Goal: Task Accomplishment & Management: Complete application form

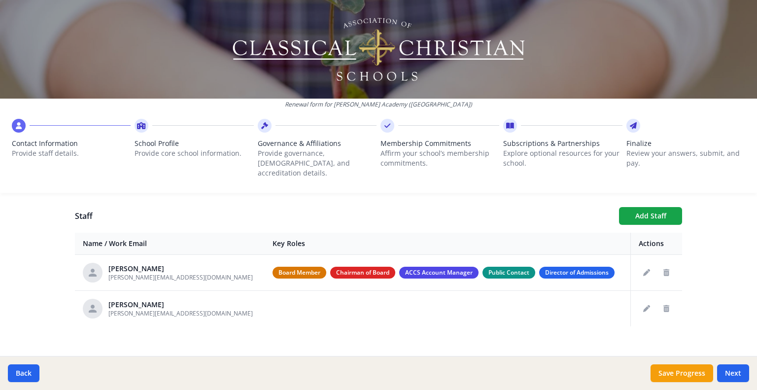
scroll to position [351, 0]
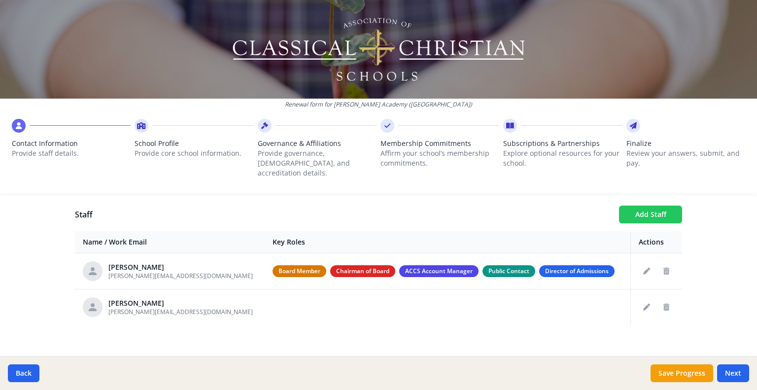
click at [639, 208] on button "Add Staff" at bounding box center [650, 214] width 63 height 18
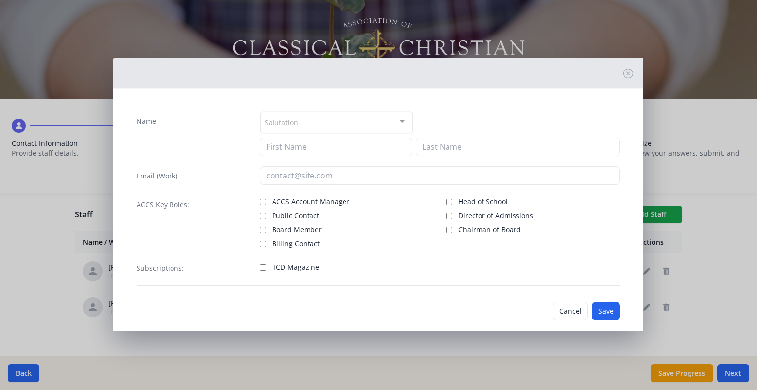
click at [320, 119] on div "Salutation" at bounding box center [336, 122] width 152 height 21
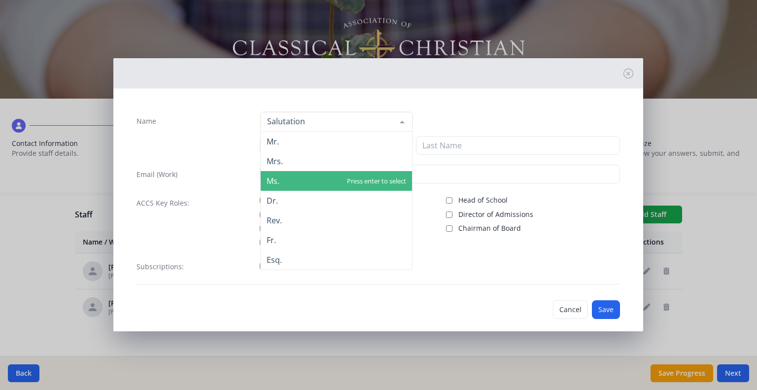
click at [286, 185] on span "Ms." at bounding box center [336, 181] width 151 height 20
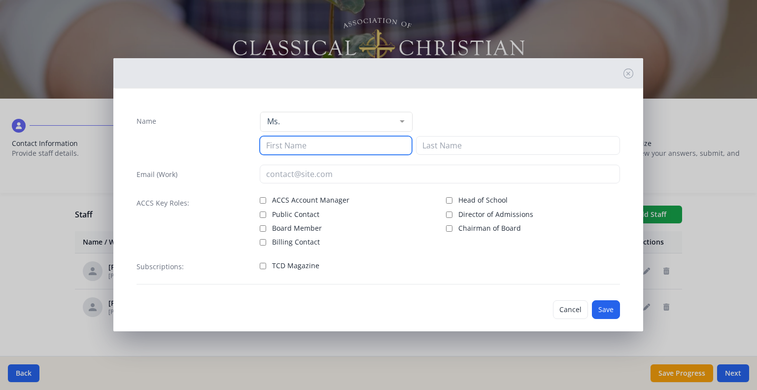
click at [319, 144] on input at bounding box center [336, 145] width 152 height 19
type input "Julie"
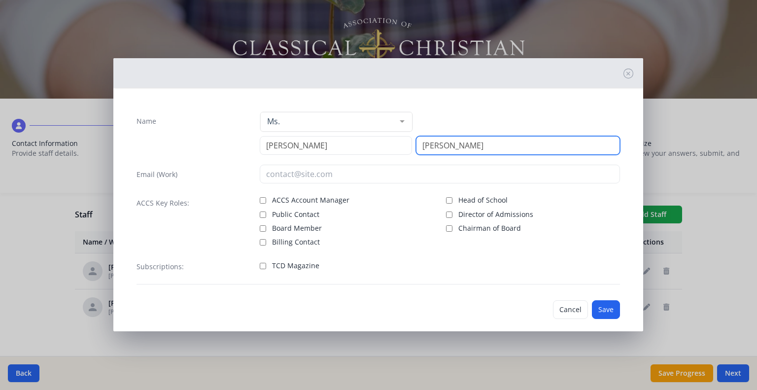
type input "Lambert"
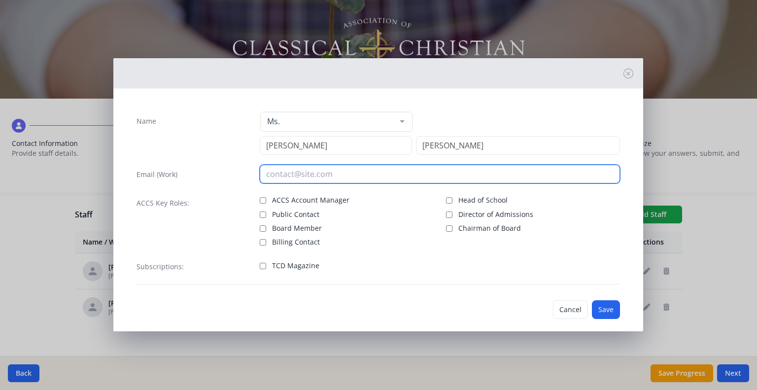
click at [310, 172] on input "email" at bounding box center [440, 174] width 360 height 19
type input "julie@ambroseclassical.com"
click at [349, 175] on input "julie@ambroseclassical.com" at bounding box center [440, 174] width 360 height 19
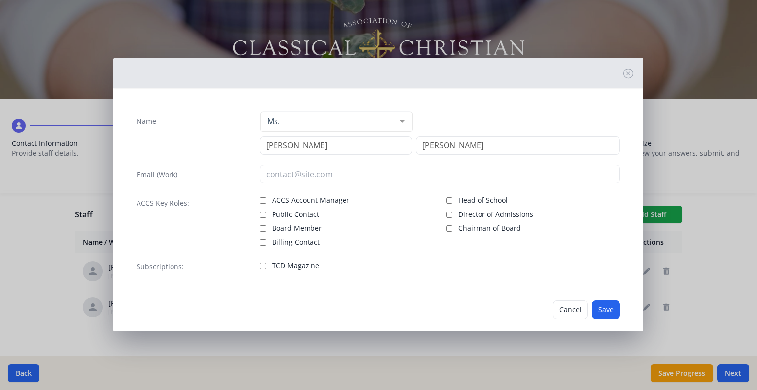
click at [265, 118] on input "Name" at bounding box center [265, 121] width 0 height 10
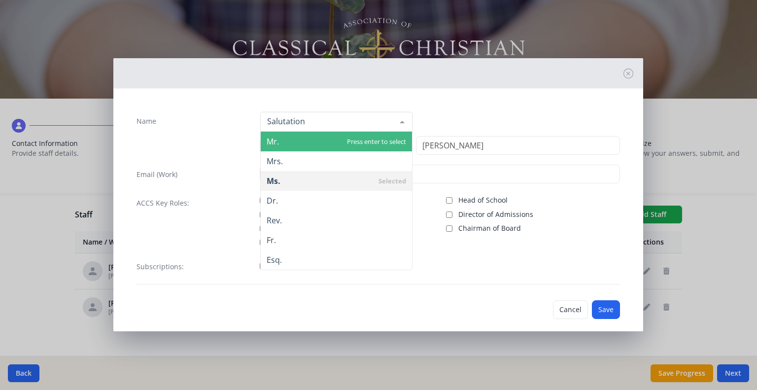
click at [302, 146] on span "Mr." at bounding box center [336, 142] width 151 height 20
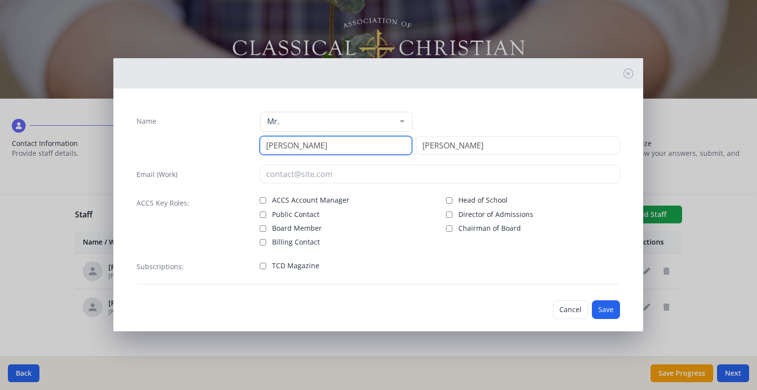
click at [302, 153] on input "Julie" at bounding box center [336, 145] width 152 height 19
click at [303, 152] on input "Julie" at bounding box center [336, 145] width 152 height 19
type input "Jeff"
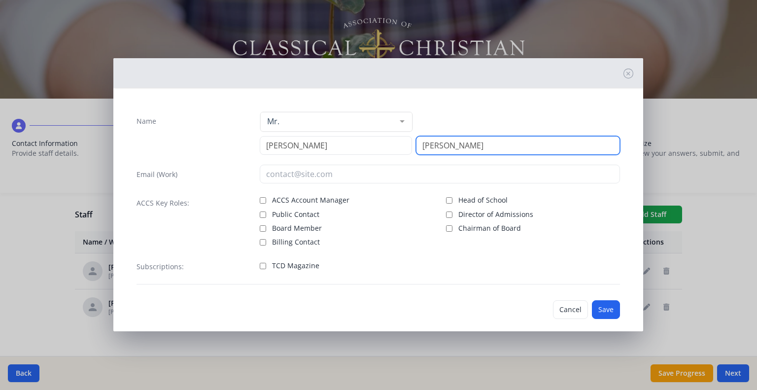
click at [430, 146] on input "SChober" at bounding box center [518, 145] width 204 height 19
type input "Schober"
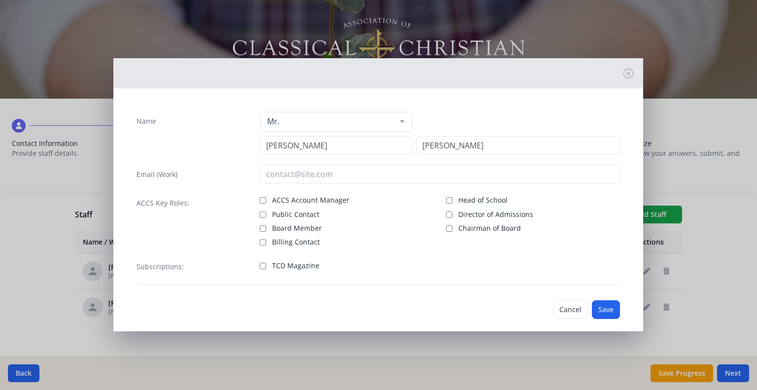
click at [311, 225] on span "Board Member" at bounding box center [297, 228] width 50 height 10
click at [266, 225] on input "Board Member" at bounding box center [263, 228] width 6 height 6
checkbox input "true"
click at [613, 305] on button "Save" at bounding box center [606, 309] width 28 height 19
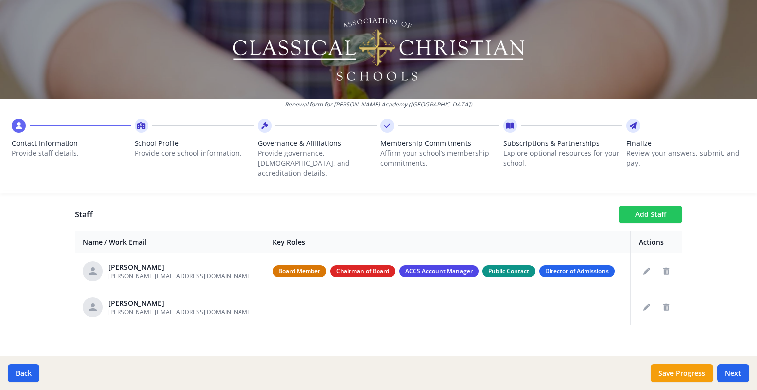
click at [636, 205] on button "Add Staff" at bounding box center [650, 214] width 63 height 18
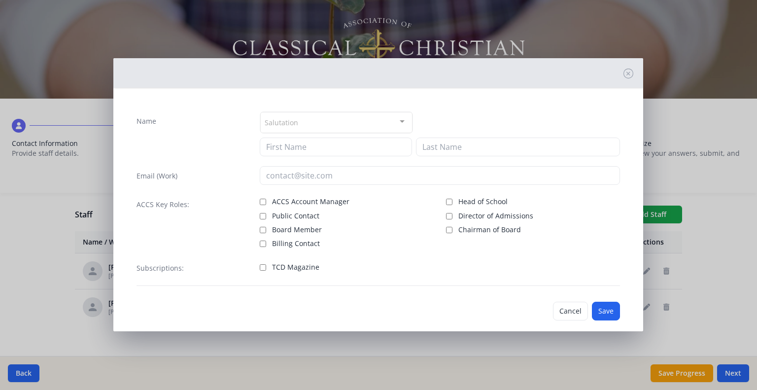
click at [316, 117] on div "Salutation" at bounding box center [336, 122] width 152 height 21
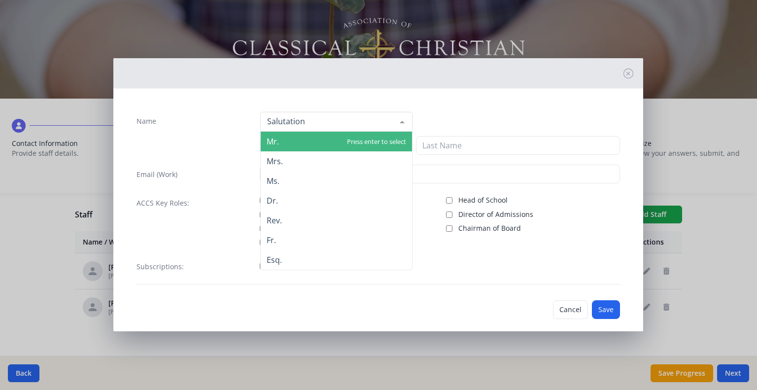
click at [316, 117] on input "Name" at bounding box center [329, 121] width 128 height 10
click at [294, 143] on span "Mr." at bounding box center [336, 142] width 151 height 20
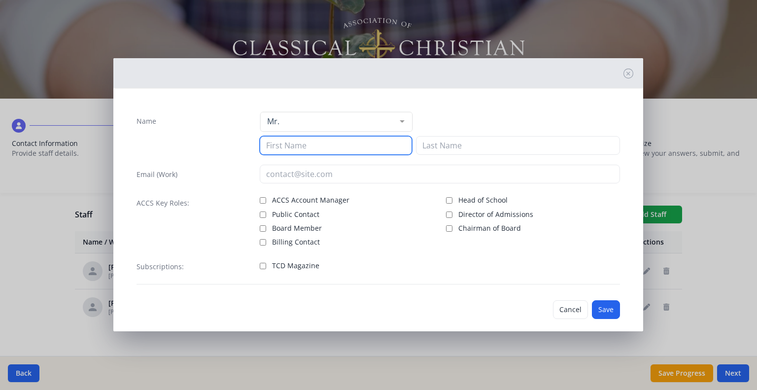
click at [298, 148] on input at bounding box center [336, 145] width 152 height 19
type input "Jeff"
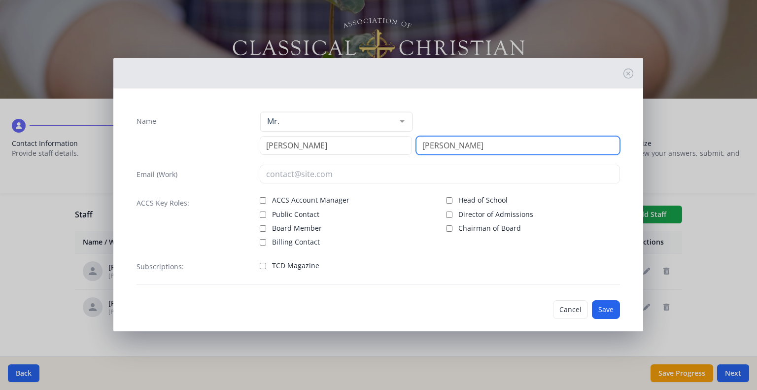
type input "Schober"
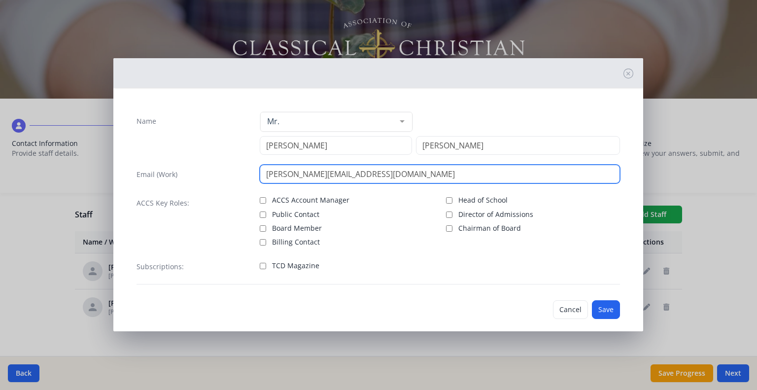
click at [273, 173] on input "JEff@ambroseclassical.com" at bounding box center [440, 174] width 360 height 19
type input "Jeff@ambroseclassical.com"
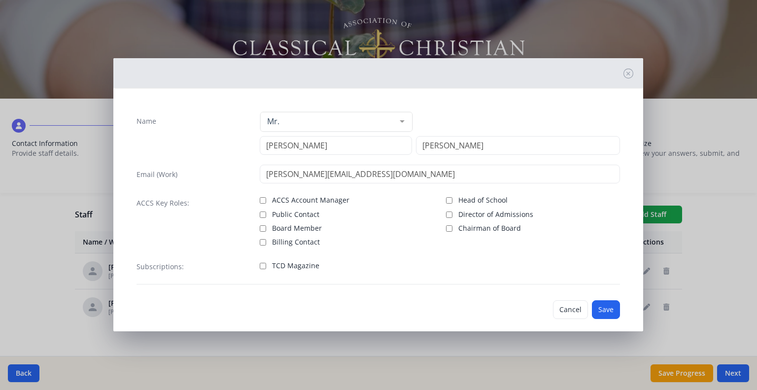
click at [273, 227] on span "Board Member" at bounding box center [297, 228] width 50 height 10
click at [266, 227] on input "Board Member" at bounding box center [263, 228] width 6 height 6
checkbox input "true"
click at [617, 309] on button "Save" at bounding box center [606, 309] width 28 height 19
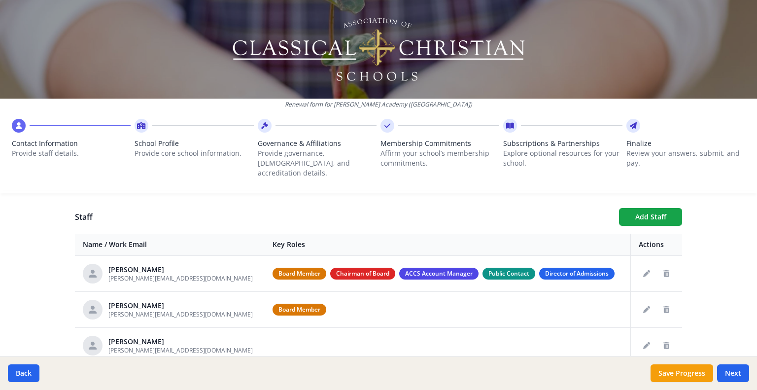
scroll to position [347, 0]
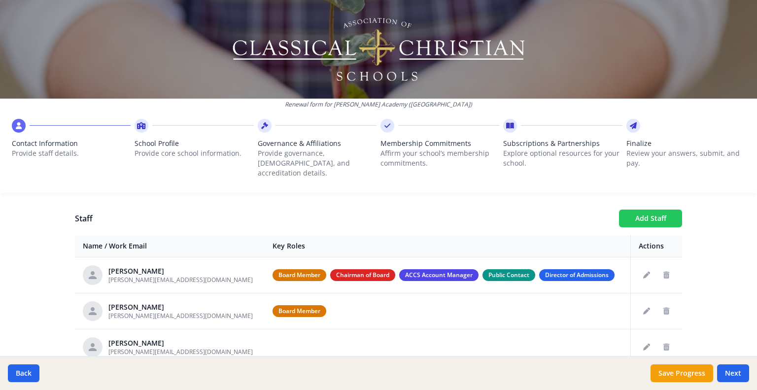
click at [634, 209] on button "Add Staff" at bounding box center [650, 218] width 63 height 18
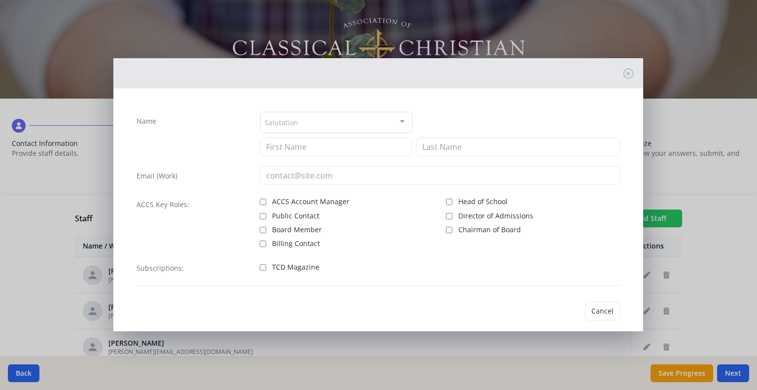
checkbox input "false"
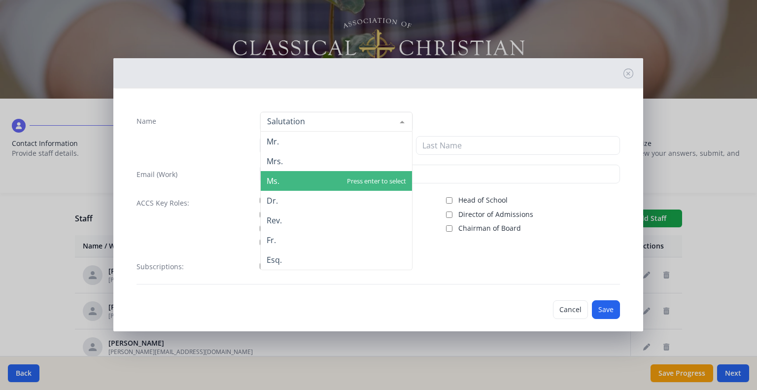
click at [273, 182] on span "Ms." at bounding box center [272, 180] width 13 height 11
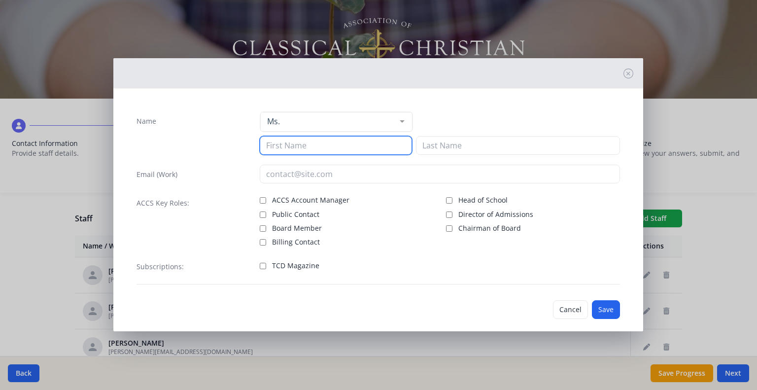
click at [307, 149] on input at bounding box center [336, 145] width 152 height 19
type input "Gabrielle"
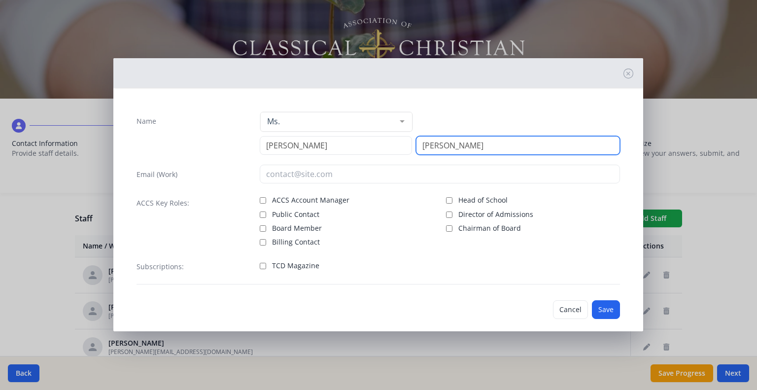
type input "Wingert"
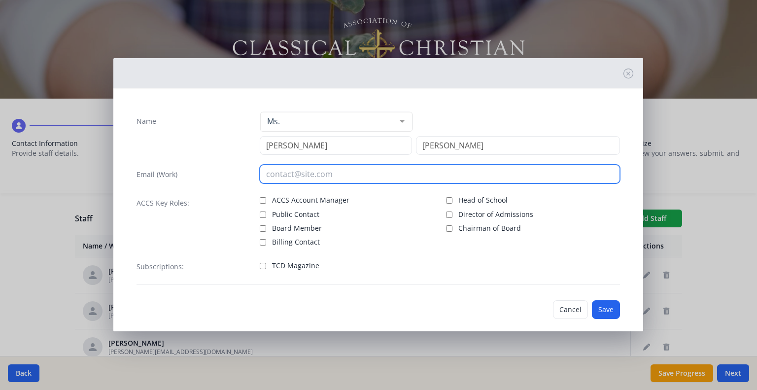
click at [285, 172] on input "email" at bounding box center [440, 174] width 360 height 19
type input "Gabrielle@ambroseclassical.com"
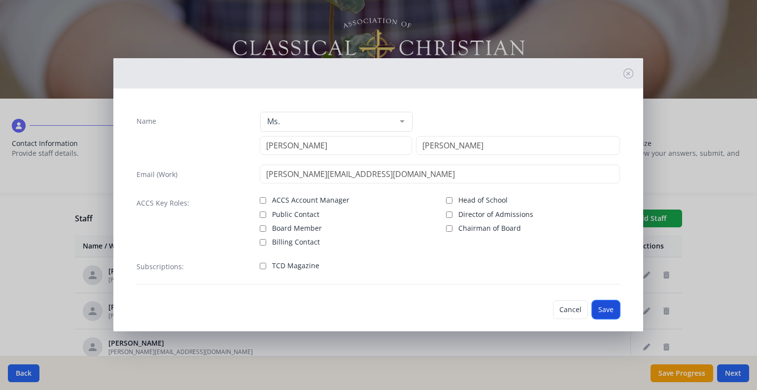
click at [612, 305] on button "Save" at bounding box center [606, 309] width 28 height 19
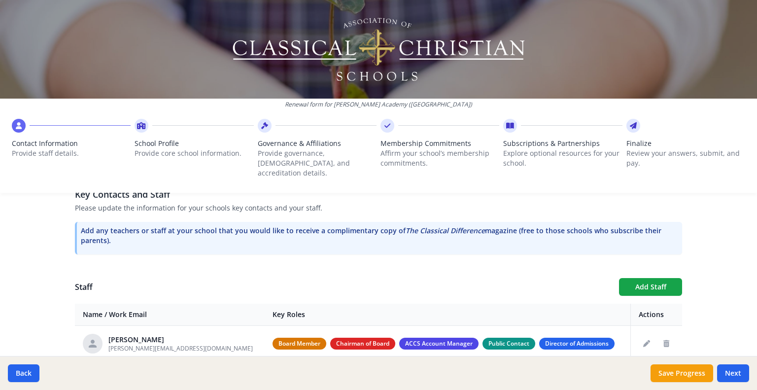
scroll to position [278, 0]
click at [661, 278] on button "Add Staff" at bounding box center [650, 287] width 63 height 18
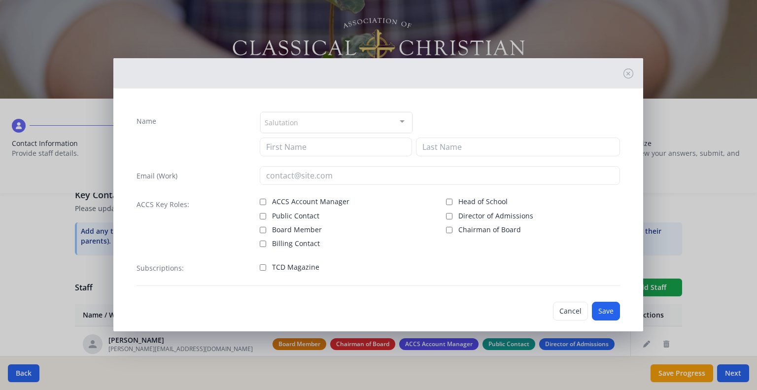
click at [323, 125] on div "Salutation" at bounding box center [336, 122] width 152 height 21
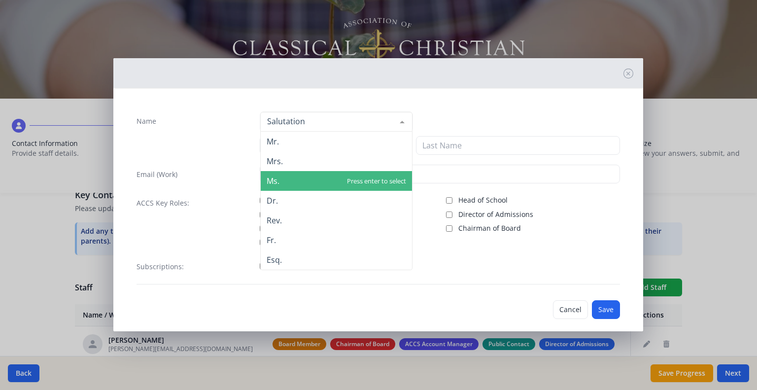
click at [281, 173] on span "Ms." at bounding box center [336, 181] width 151 height 20
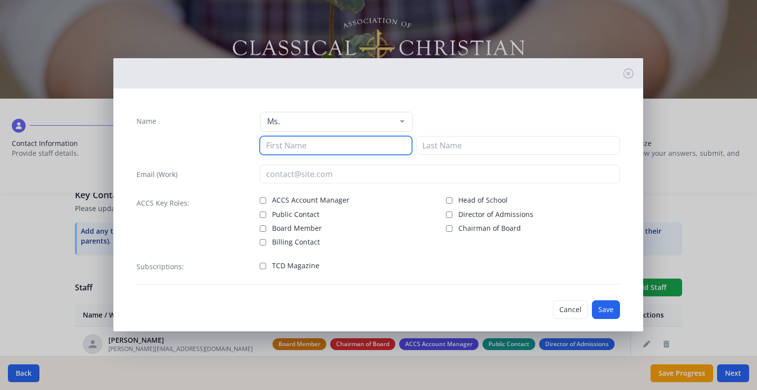
click at [296, 142] on input at bounding box center [336, 145] width 152 height 19
type input "Julie"
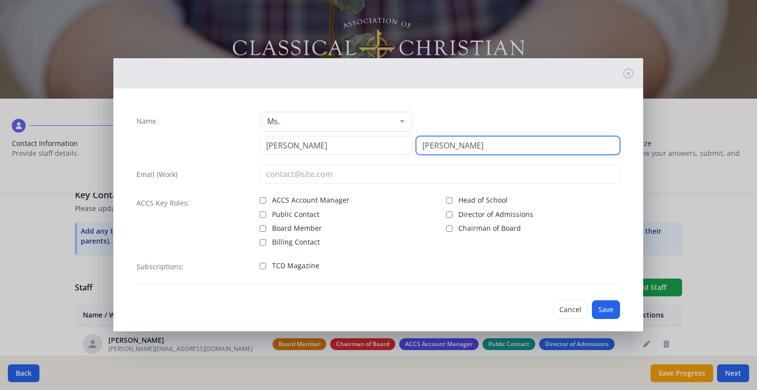
type input "Walter"
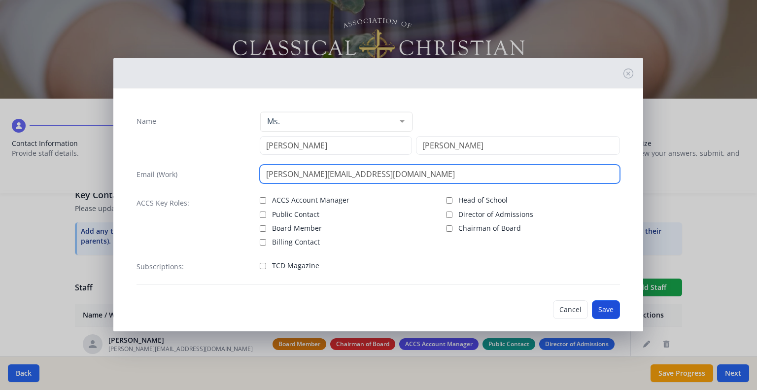
type input "julie@ambroseclassical.com"
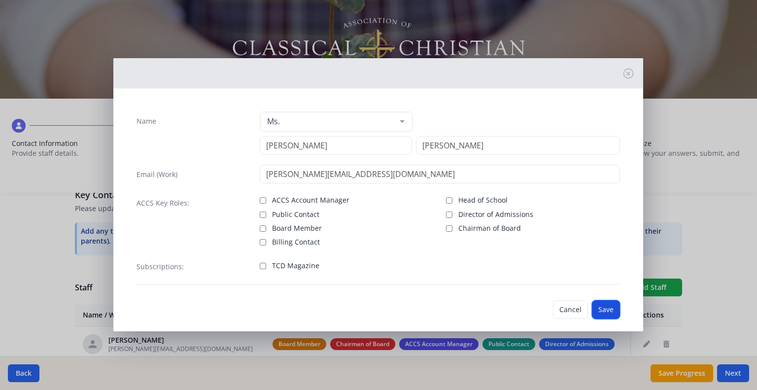
click at [605, 306] on button "Save" at bounding box center [606, 309] width 28 height 19
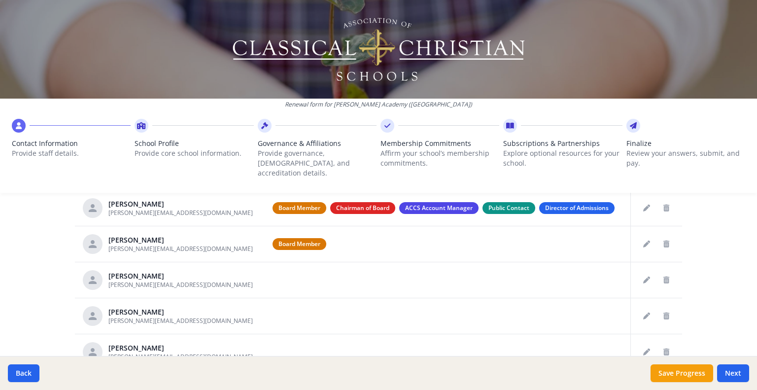
scroll to position [458, 0]
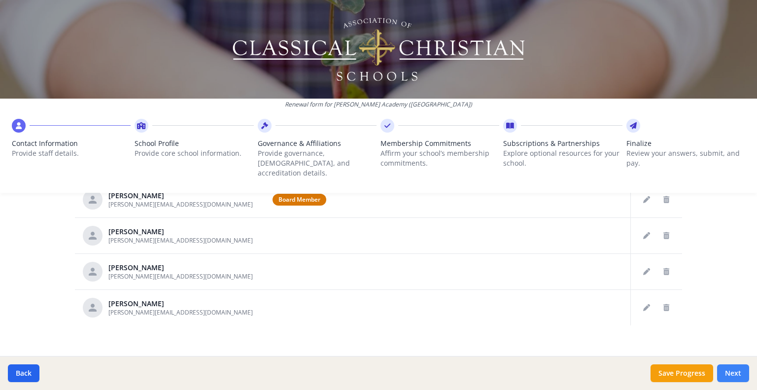
click at [725, 367] on button "Next" at bounding box center [733, 373] width 32 height 18
type input "(913) 620-2198"
type input "7"
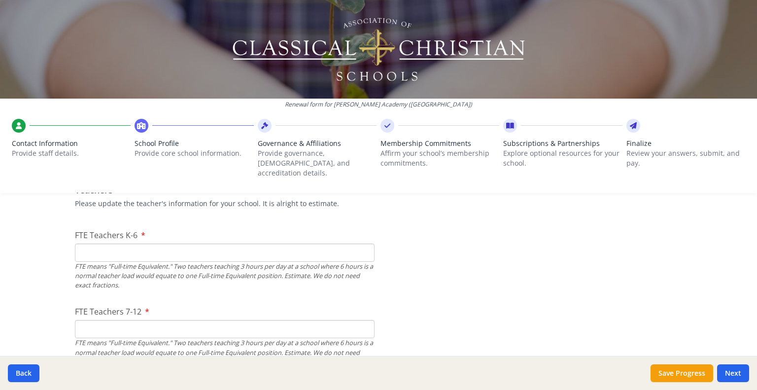
scroll to position [599, 0]
click at [329, 242] on input "FTE Teachers K-6" at bounding box center [224, 251] width 299 height 18
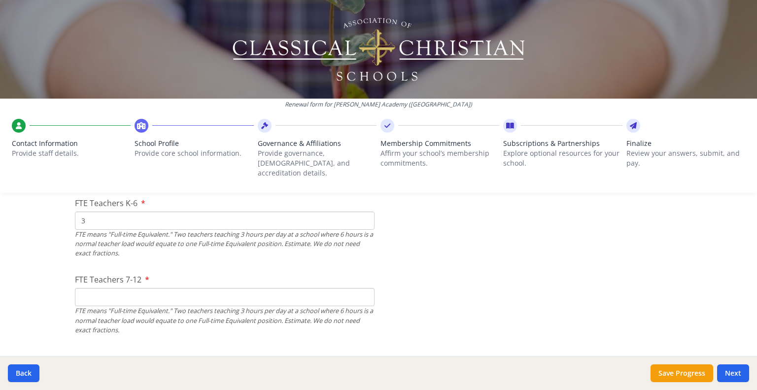
scroll to position [637, 0]
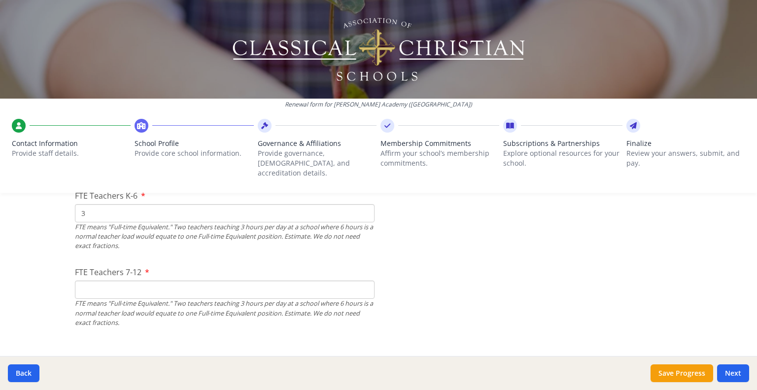
type input "3"
click at [323, 280] on input "FTE Teachers 7-12" at bounding box center [224, 289] width 299 height 18
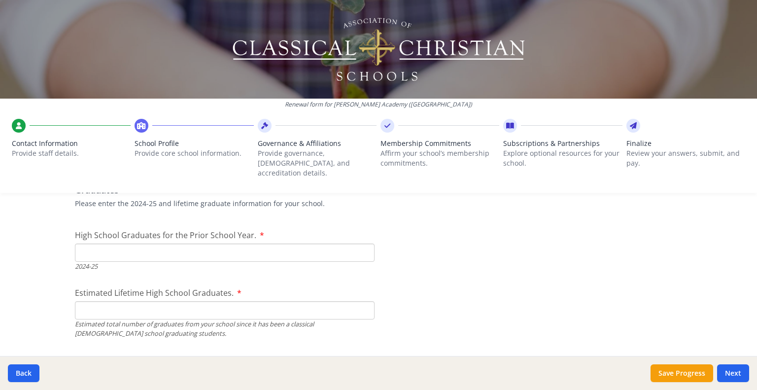
scroll to position [1410, 0]
type input "0"
click at [183, 244] on input "High School Graduates for the Prior School Year." at bounding box center [224, 253] width 299 height 18
type input "0"
click at [198, 304] on input "Estimated Lifetime High School Graduates." at bounding box center [224, 311] width 299 height 18
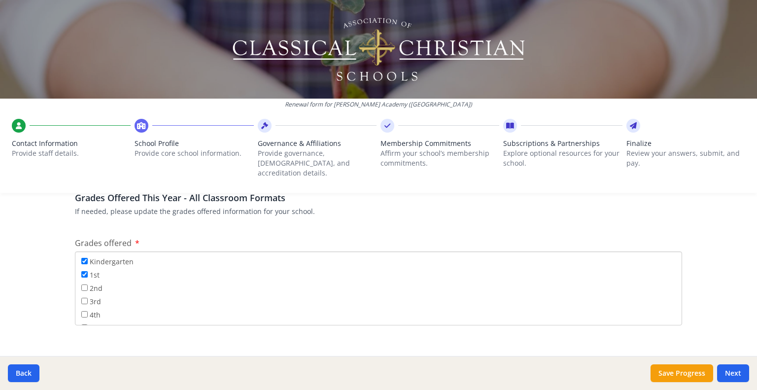
scroll to position [13, 0]
type input "0"
click at [84, 284] on input "2nd" at bounding box center [84, 287] width 6 height 6
checkbox input "true"
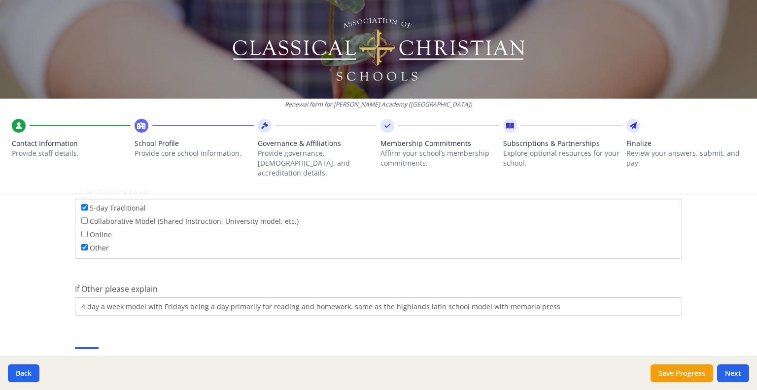
scroll to position [1820, 0]
click at [272, 215] on label "Collaborative Model (Shared Instruction, University model, etc.)" at bounding box center [189, 220] width 217 height 11
click at [88, 217] on input "Collaborative Model (Shared Instruction, University model, etc.)" at bounding box center [84, 220] width 6 height 6
checkbox input "true"
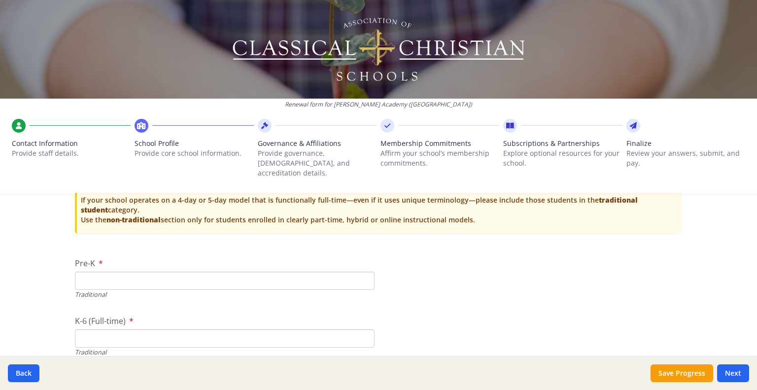
scroll to position [2062, 0]
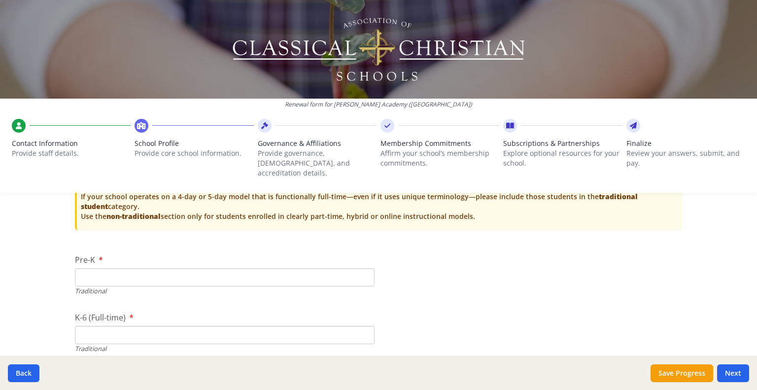
click at [206, 268] on input "Pre-K" at bounding box center [224, 277] width 299 height 18
type input "7"
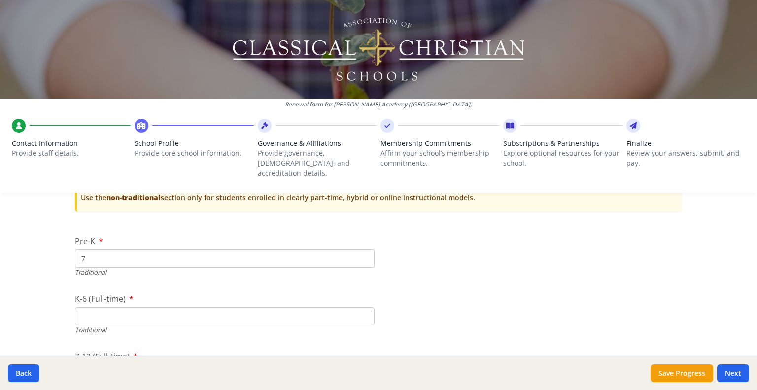
scroll to position [2082, 0]
type input "0"
click at [179, 306] on input "K-6 (Full-time)" at bounding box center [224, 315] width 299 height 18
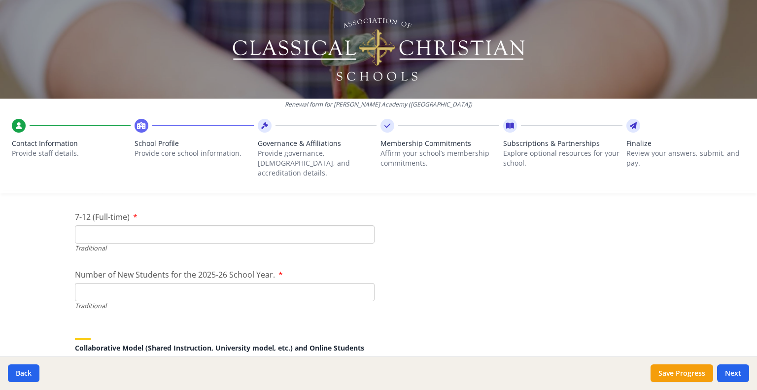
scroll to position [2221, 0]
type input "19"
click at [175, 225] on input "7-12 (Full-time)" at bounding box center [224, 233] width 299 height 18
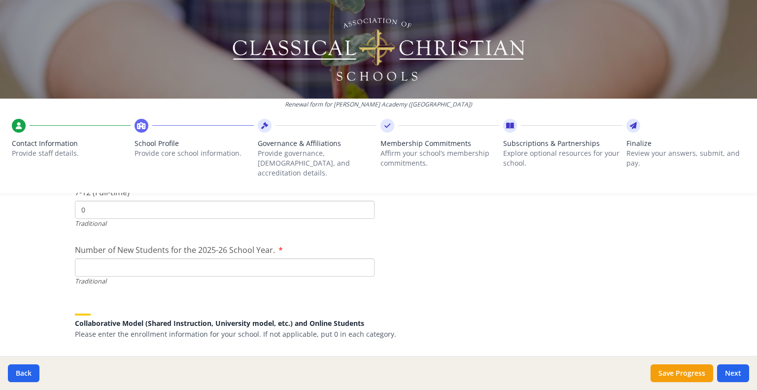
scroll to position [2248, 0]
type input "0"
click at [192, 259] on input "Number of New Students for the 2025-26 School Year." at bounding box center [224, 265] width 299 height 18
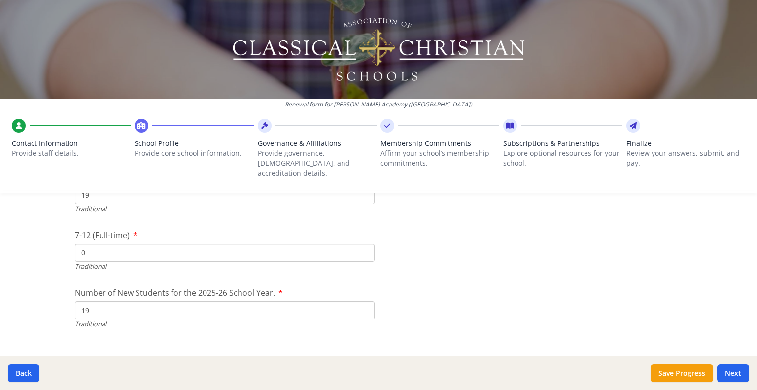
scroll to position [2204, 0]
type input "1"
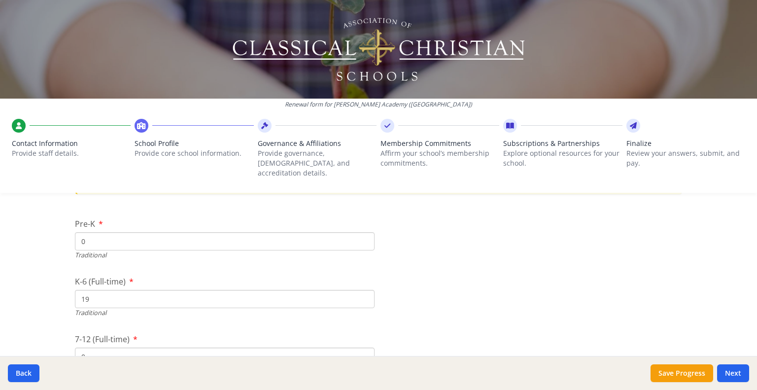
scroll to position [2096, 0]
type input "17"
click at [138, 292] on input "19" at bounding box center [224, 301] width 299 height 18
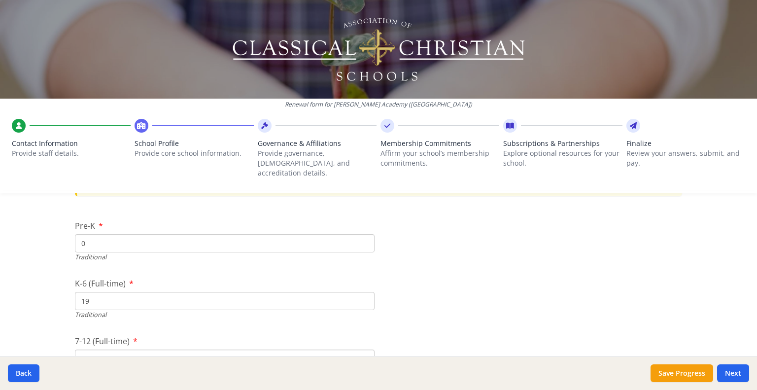
click at [138, 292] on input "19" at bounding box center [224, 301] width 299 height 18
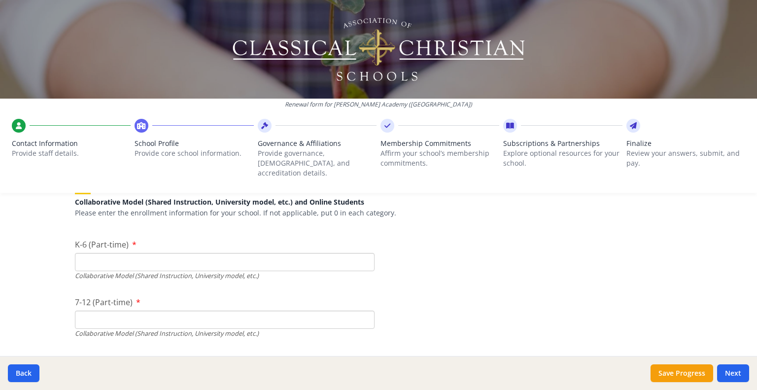
scroll to position [2366, 0]
type input "17"
click at [108, 256] on input "K-6 (Part-time)" at bounding box center [224, 262] width 299 height 18
type input "1"
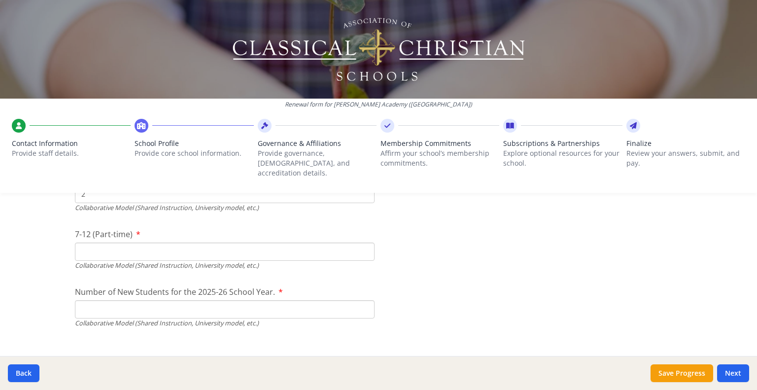
scroll to position [2439, 0]
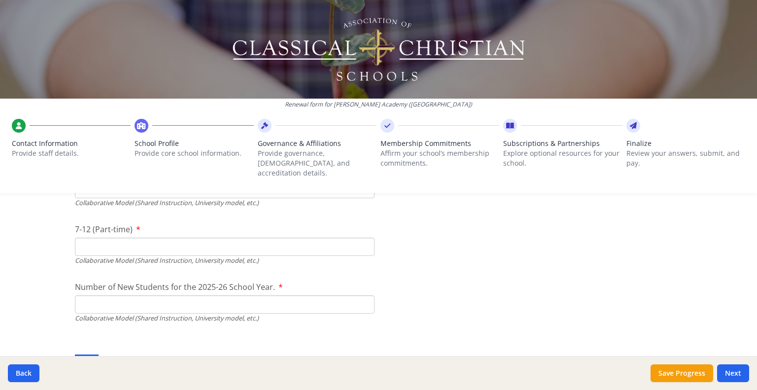
type input "2"
click at [140, 244] on input "7-12 (Part-time)" at bounding box center [224, 246] width 299 height 18
type input "0"
click at [155, 296] on input "Number of New Students for the 2025-26 School Year." at bounding box center [224, 304] width 299 height 18
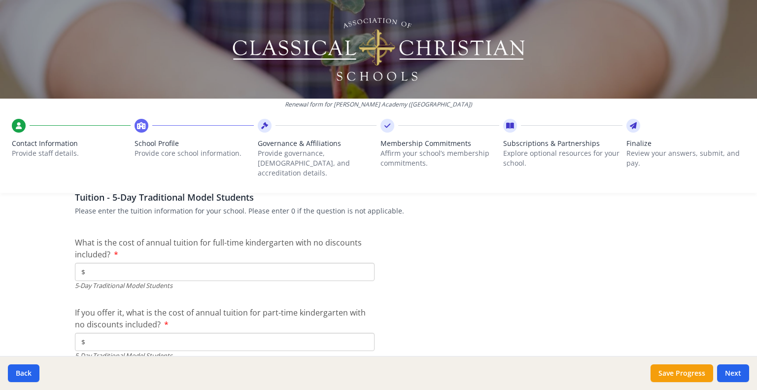
scroll to position [2622, 0]
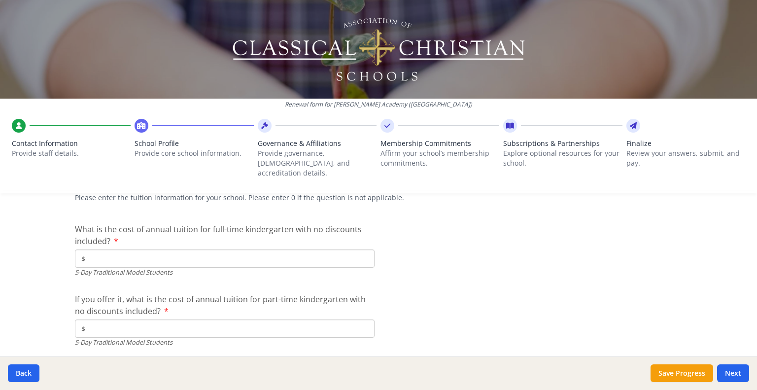
type input "2"
click at [185, 257] on input "$" at bounding box center [224, 258] width 299 height 18
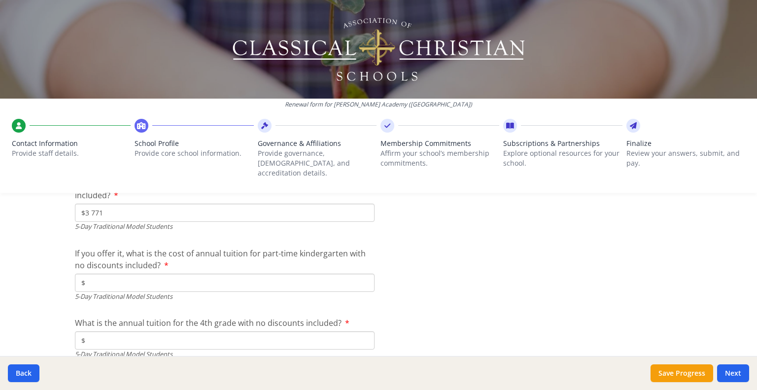
scroll to position [2673, 0]
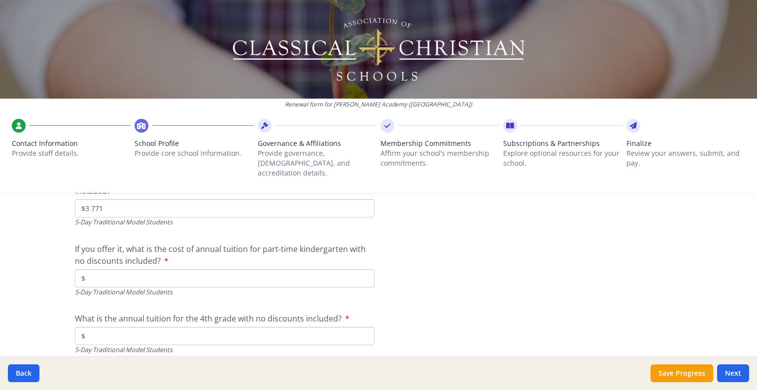
type input "$3 771"
click at [206, 269] on input "$" at bounding box center [224, 278] width 299 height 18
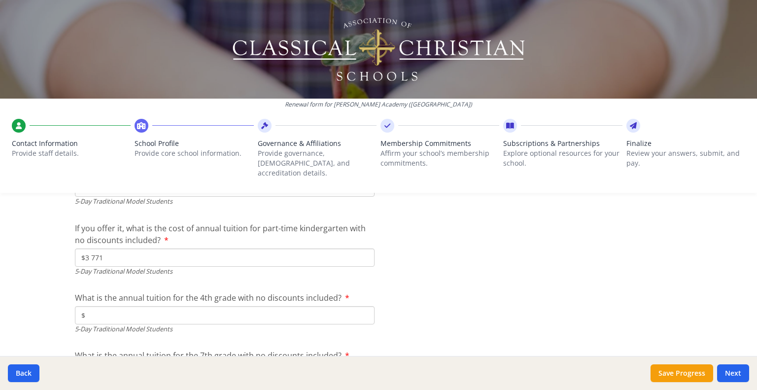
scroll to position [2702, 0]
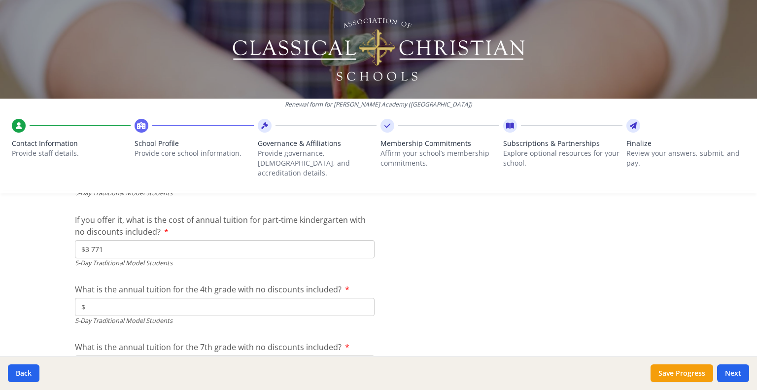
type input "$3 771"
click at [230, 304] on input "$" at bounding box center [224, 307] width 299 height 18
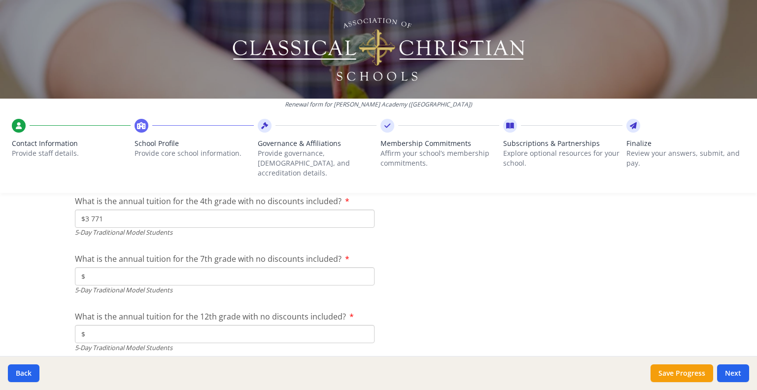
scroll to position [2795, 0]
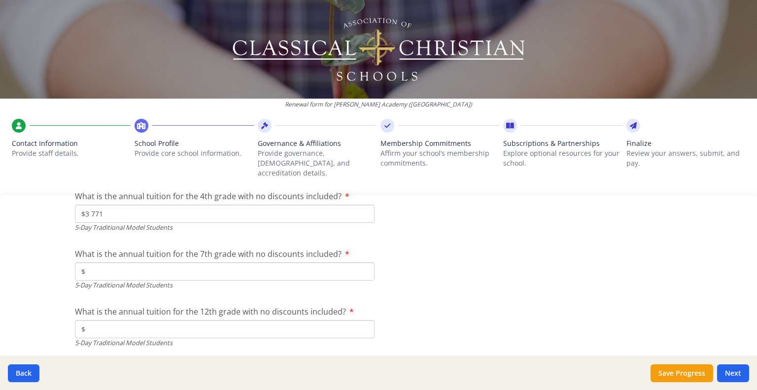
type input "$3 771"
click at [269, 263] on input "$" at bounding box center [224, 271] width 299 height 18
type input "$"
click at [221, 207] on input "$3 771" at bounding box center [224, 213] width 299 height 18
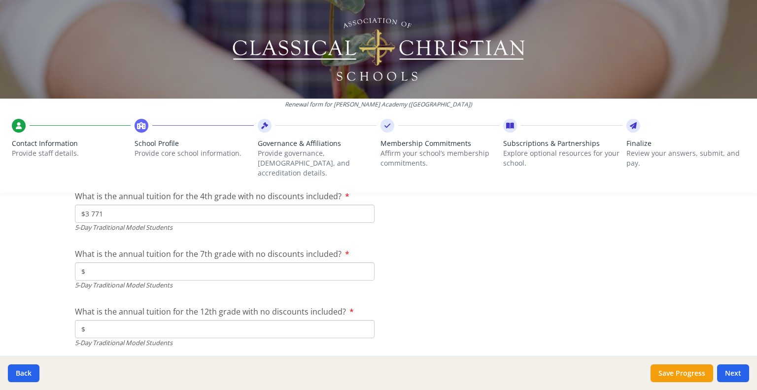
click at [221, 207] on input "$3 771" at bounding box center [224, 213] width 299 height 18
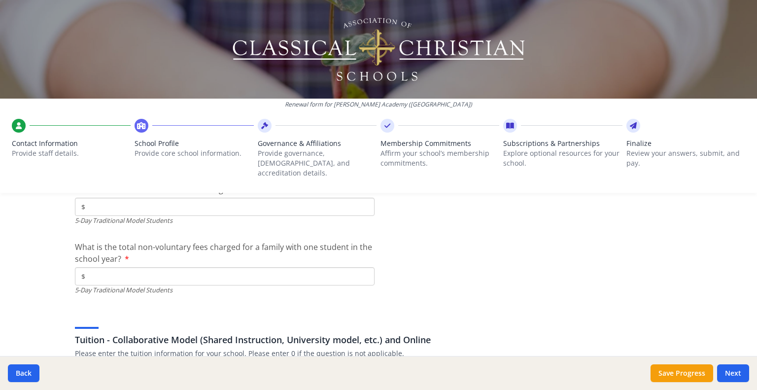
scroll to position [2917, 0]
type input "$"
click at [225, 270] on input "$" at bounding box center [224, 275] width 299 height 18
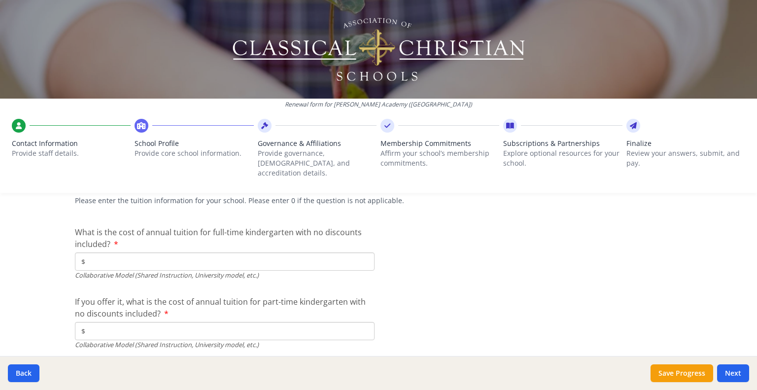
scroll to position [3072, 0]
type input "$25"
click at [220, 250] on input "$" at bounding box center [224, 259] width 299 height 18
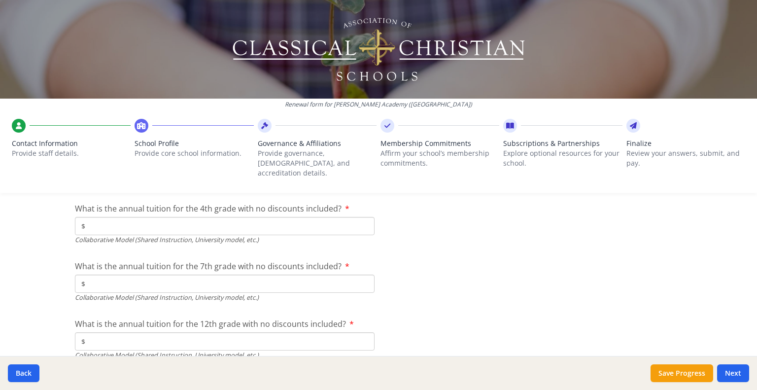
scroll to position [3338, 0]
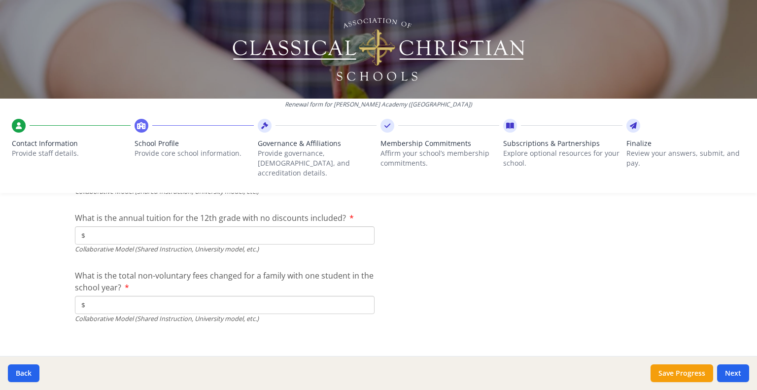
type input "$2 331"
click at [336, 296] on input "$" at bounding box center [224, 305] width 299 height 18
type input "$25"
click at [738, 374] on button "Next" at bounding box center [733, 373] width 32 height 18
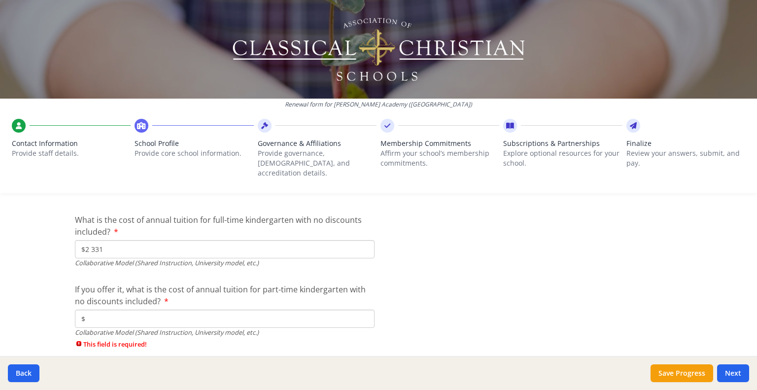
scroll to position [3116, 0]
click at [340, 308] on input "$" at bounding box center [224, 317] width 299 height 18
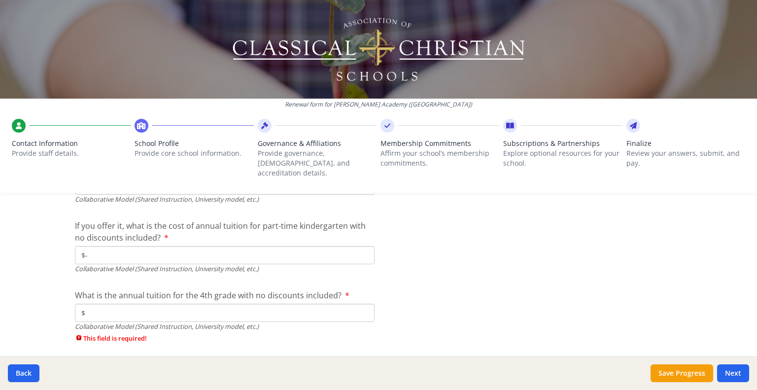
scroll to position [3185, 0]
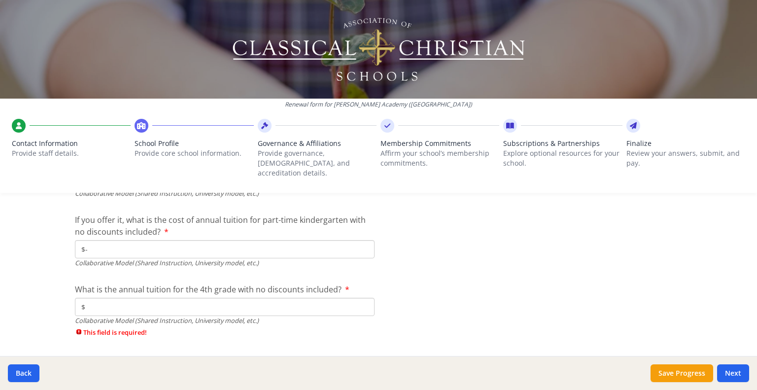
type input "$-"
click at [290, 298] on input "$" at bounding box center [224, 307] width 299 height 18
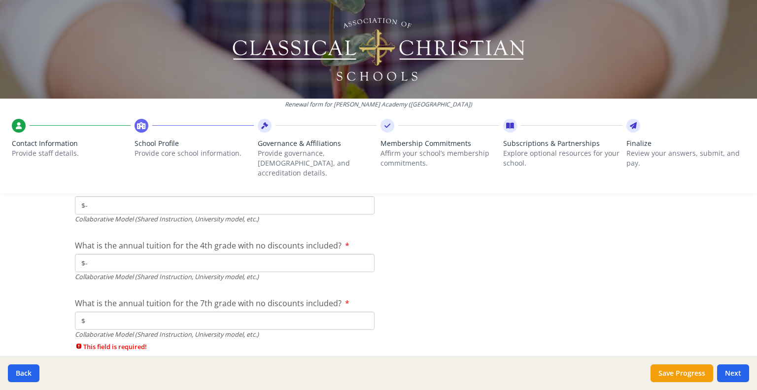
scroll to position [3230, 0]
type input "$-"
click at [271, 310] on input "$" at bounding box center [224, 319] width 299 height 18
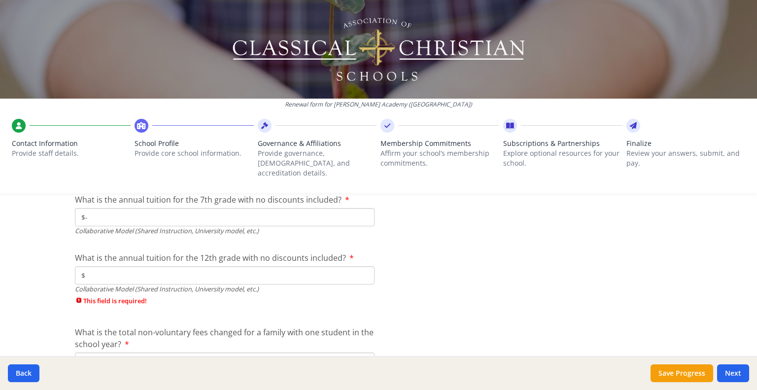
scroll to position [3338, 0]
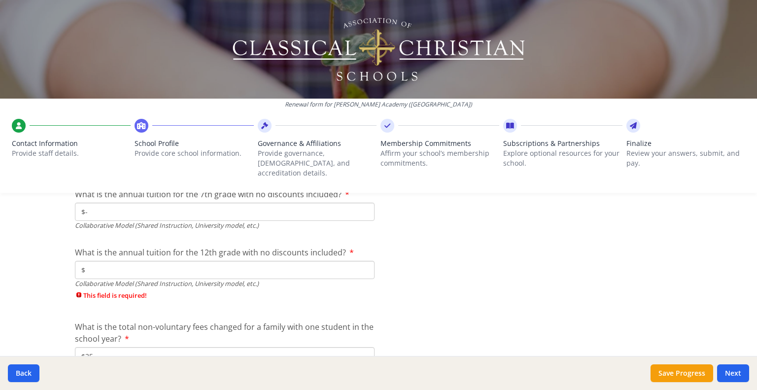
type input "$-"
click at [290, 261] on input "$" at bounding box center [224, 270] width 299 height 18
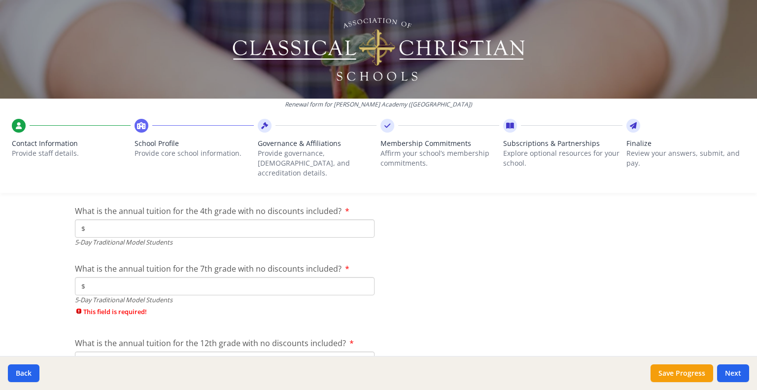
scroll to position [2777, 0]
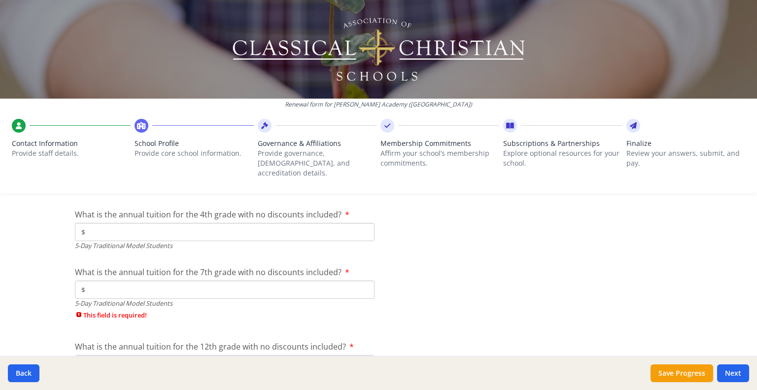
type input "$-"
click at [226, 280] on input "$" at bounding box center [224, 289] width 299 height 18
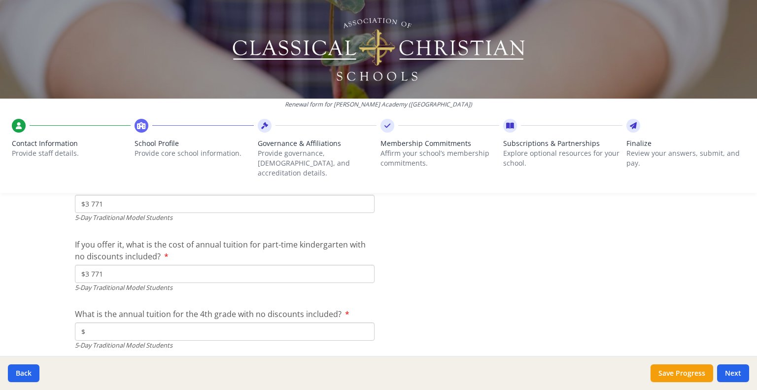
scroll to position [2687, 0]
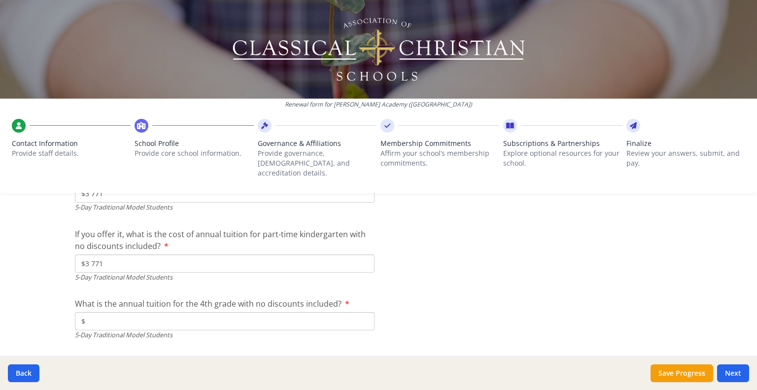
type input "$-"
click at [222, 314] on input "$" at bounding box center [224, 321] width 299 height 18
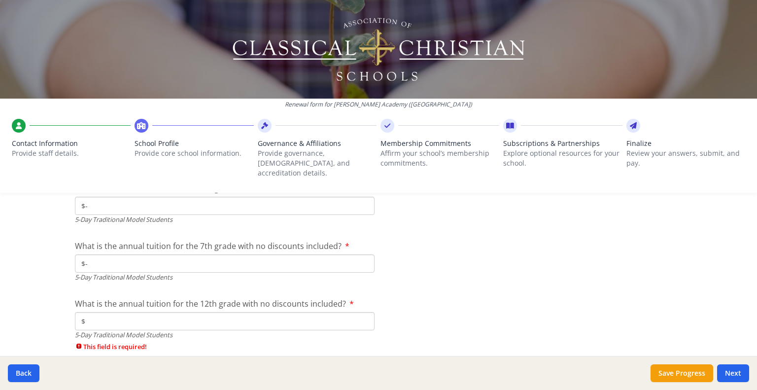
scroll to position [2822, 0]
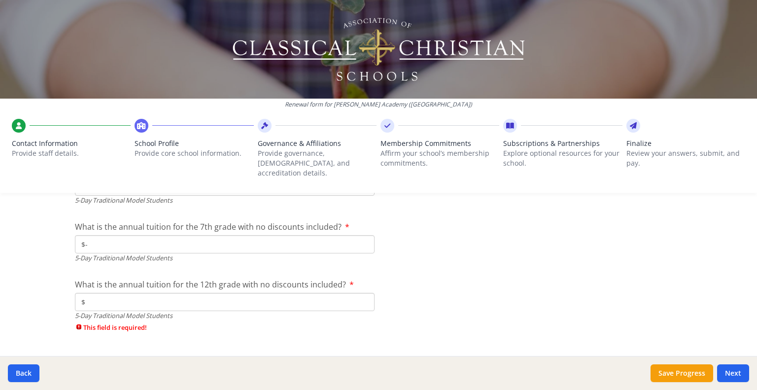
type input "$-"
click at [182, 294] on input "$" at bounding box center [224, 302] width 299 height 18
type input "$-"
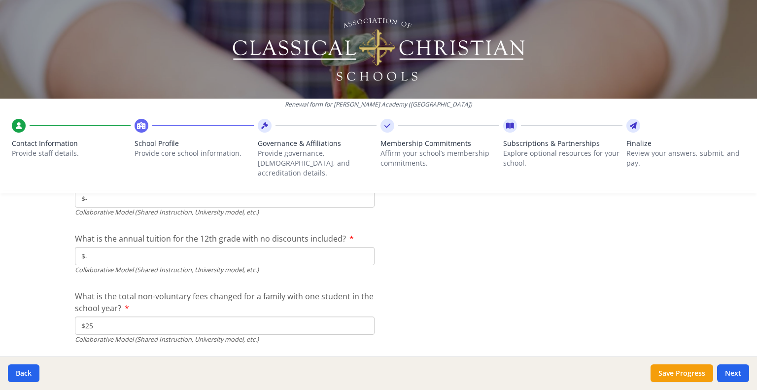
scroll to position [3338, 0]
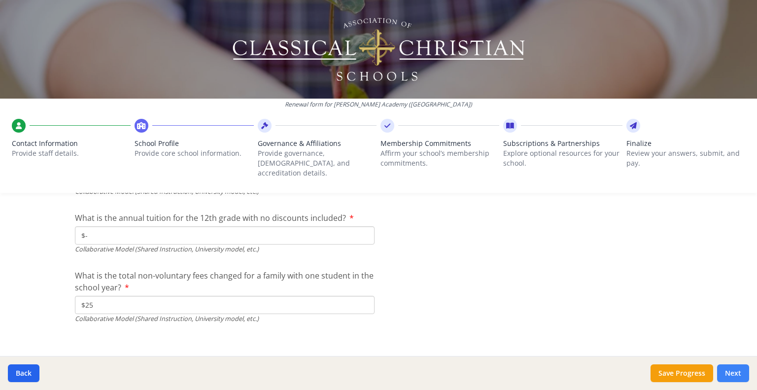
click at [742, 373] on button "Next" at bounding box center [733, 373] width 32 height 18
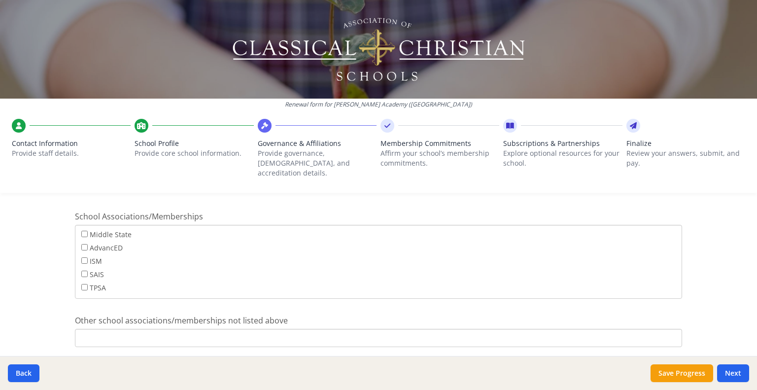
scroll to position [645, 0]
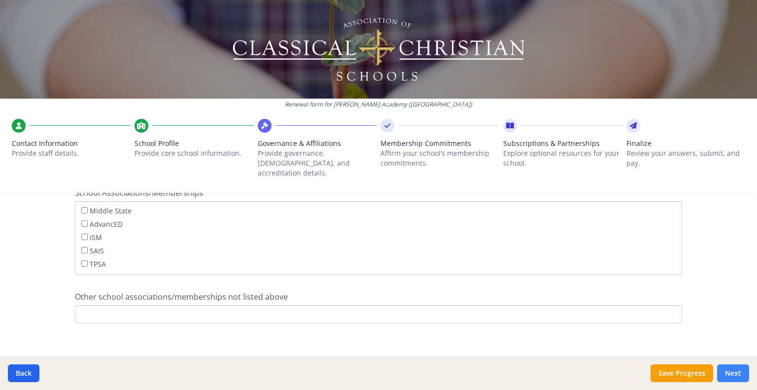
click at [730, 367] on button "Next" at bounding box center [733, 373] width 32 height 18
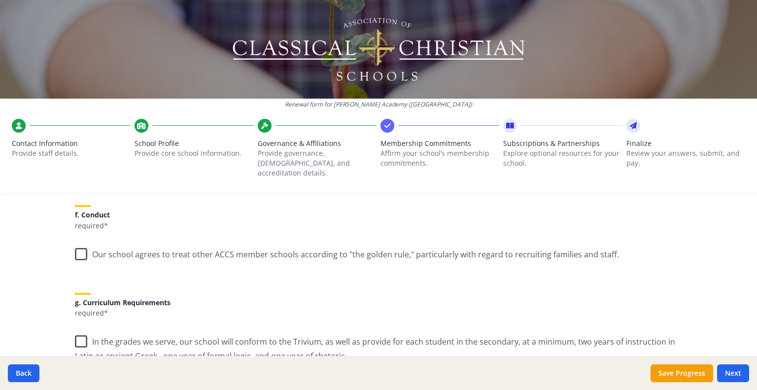
click at [347, 246] on label "Our school agrees to treat other ACCS member schools according to "the golden r…" at bounding box center [347, 251] width 544 height 21
click at [0, 0] on input "Our school agrees to treat other ACCS member schools according to "the golden r…" at bounding box center [0, 0] width 0 height 0
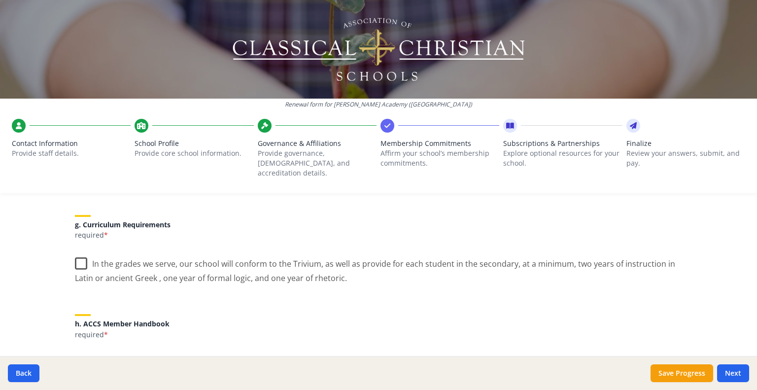
scroll to position [743, 0]
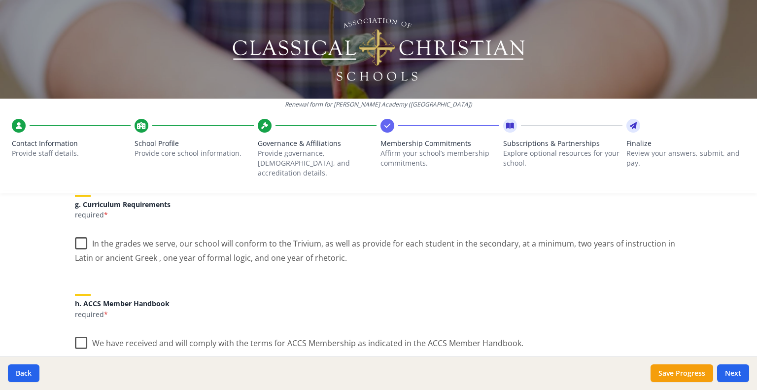
click at [340, 235] on label "In the grades we serve, our school will conform to the Trivium, as well as prov…" at bounding box center [378, 247] width 607 height 33
click at [0, 0] on input "In the grades we serve, our school will conform to the Trivium, as well as prov…" at bounding box center [0, 0] width 0 height 0
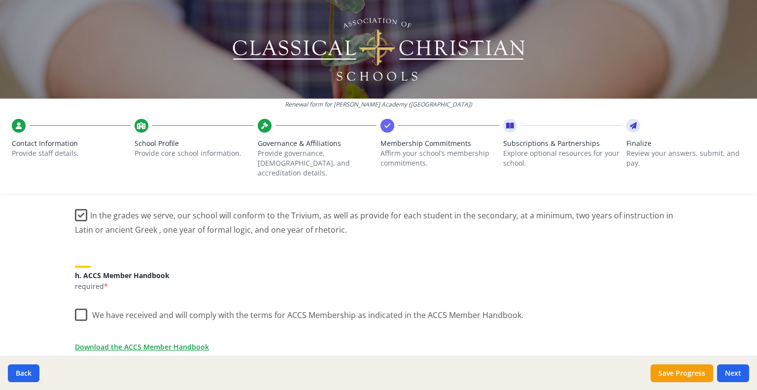
scroll to position [772, 0]
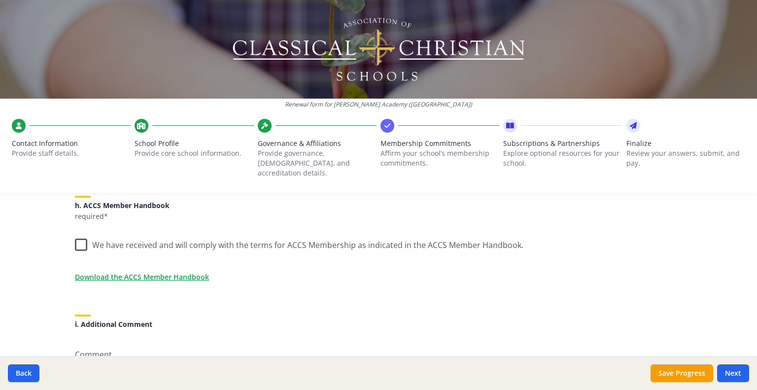
click at [340, 235] on label "We have received and will comply with the terms for ACCS Membership as indicate…" at bounding box center [299, 242] width 448 height 21
click at [0, 0] on input "We have received and will comply with the terms for ACCS Membership as indicate…" at bounding box center [0, 0] width 0 height 0
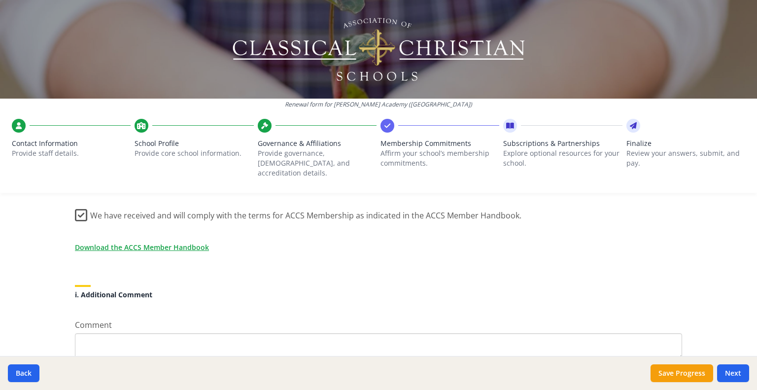
scroll to position [916, 0]
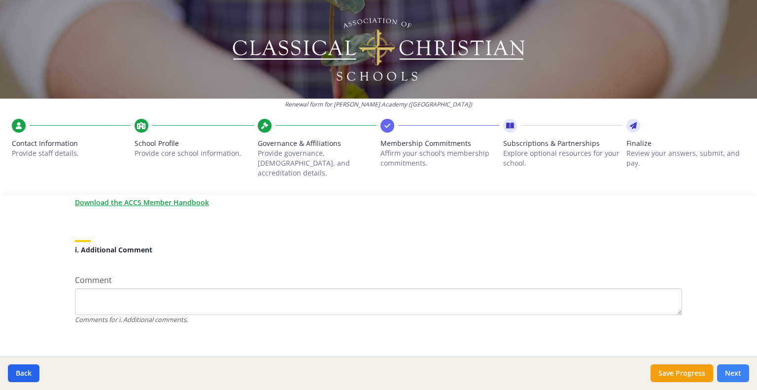
click at [736, 375] on button "Next" at bounding box center [733, 373] width 32 height 18
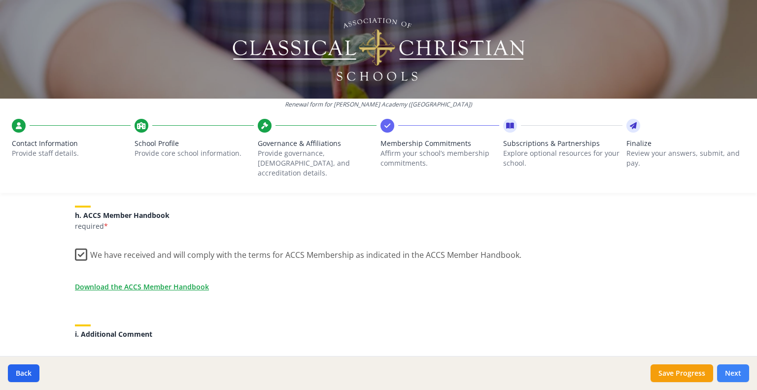
scroll to position [999, 0]
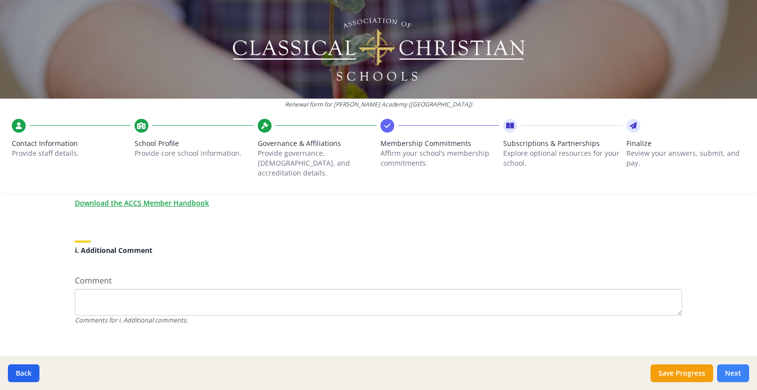
click at [736, 373] on button "Next" at bounding box center [733, 373] width 32 height 18
click at [736, 375] on button "Next" at bounding box center [733, 373] width 32 height 18
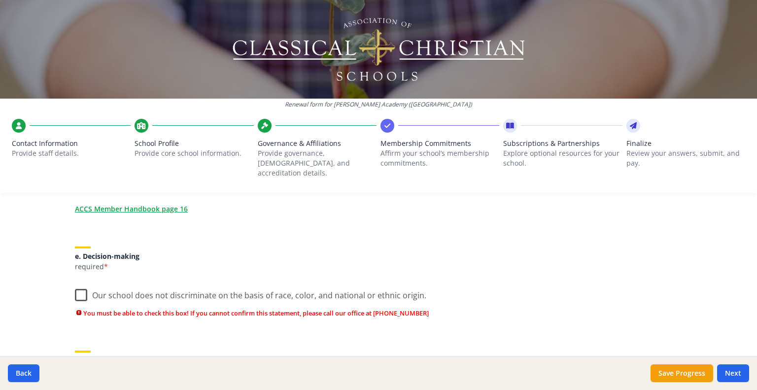
scroll to position [583, 0]
click at [240, 286] on label "Our school does not discriminate on the basis of race, color, and national or e…" at bounding box center [250, 293] width 351 height 21
click at [0, 0] on input "Our school does not discriminate on the basis of race, color, and national or e…" at bounding box center [0, 0] width 0 height 0
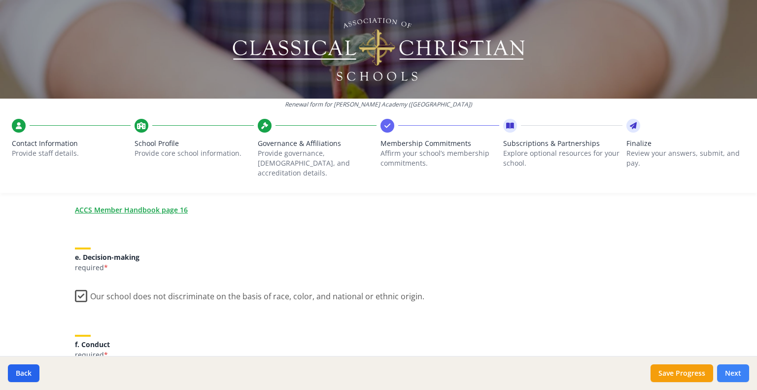
click at [731, 379] on button "Next" at bounding box center [733, 373] width 32 height 18
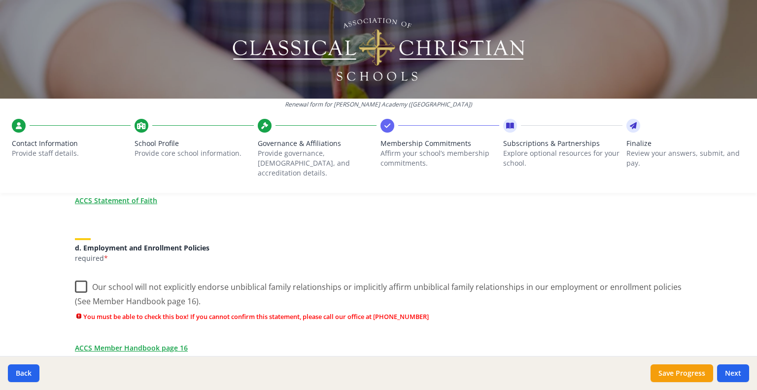
scroll to position [445, 0]
click at [522, 280] on label "Our school will not explicitly endorse unbiblical family relationships or impli…" at bounding box center [378, 290] width 607 height 33
click at [0, 0] on input "Our school will not explicitly endorse unbiblical family relationships or impli…" at bounding box center [0, 0] width 0 height 0
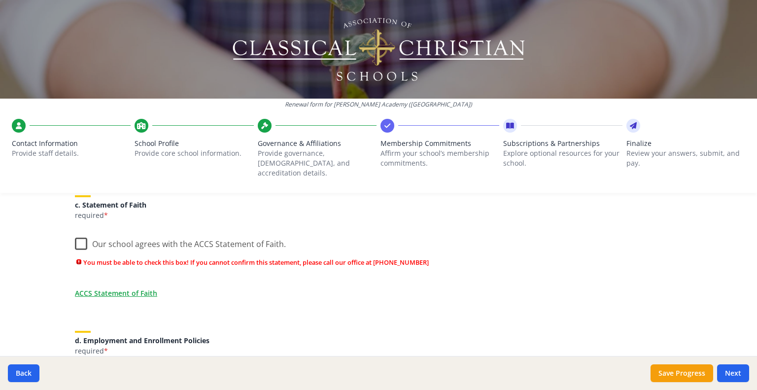
scroll to position [352, 0]
click at [263, 240] on label "Our school agrees with the ACCS Statement of Faith." at bounding box center [180, 242] width 211 height 21
click at [0, 0] on input "Our school agrees with the ACCS Statement of Faith." at bounding box center [0, 0] width 0 height 0
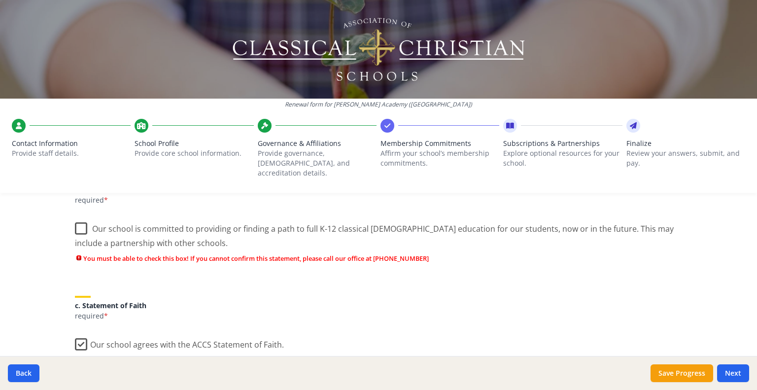
scroll to position [246, 0]
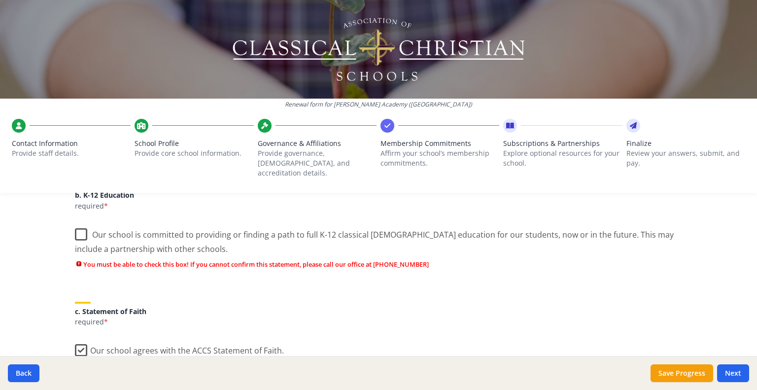
click at [250, 225] on label "Our school is committed to providing or finding a path to full K-12 classical C…" at bounding box center [378, 238] width 607 height 33
click at [0, 0] on input "Our school is committed to providing or finding a path to full K-12 classical C…" at bounding box center [0, 0] width 0 height 0
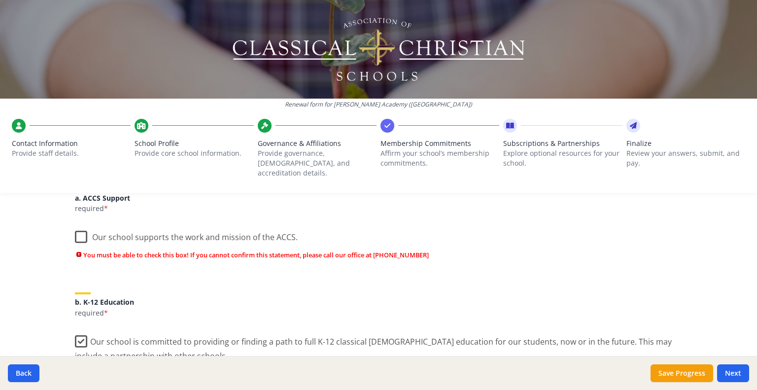
click at [250, 225] on label "Our school supports the work and mission of the ACCS." at bounding box center [186, 234] width 223 height 21
click at [0, 0] on input "Our school supports the work and mission of the ACCS." at bounding box center [0, 0] width 0 height 0
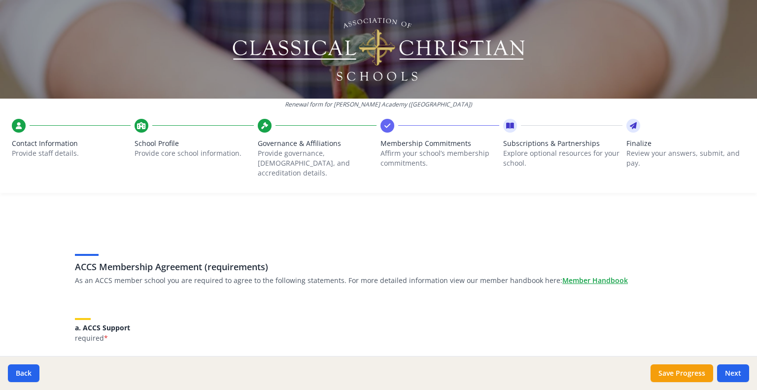
scroll to position [0, 0]
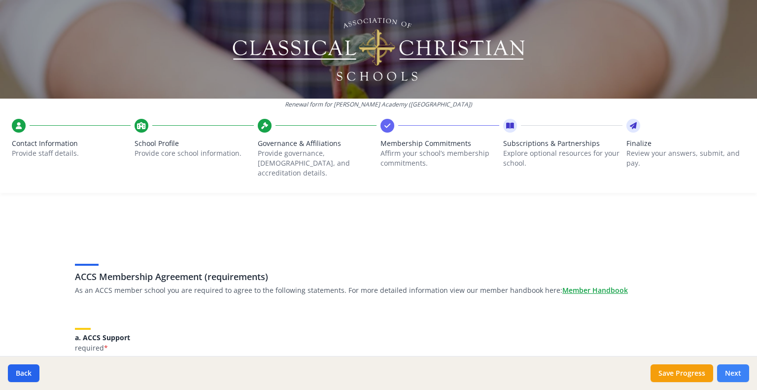
click at [735, 372] on button "Next" at bounding box center [733, 373] width 32 height 18
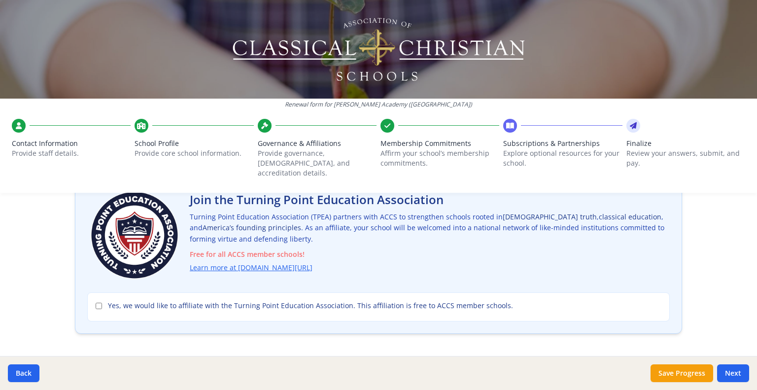
scroll to position [72, 0]
click at [342, 301] on span "Yes, we would like to affiliate with the Turning Point Education Association. T…" at bounding box center [310, 306] width 405 height 10
click at [102, 303] on input "Yes, we would like to affiliate with the Turning Point Education Association. T…" at bounding box center [99, 306] width 6 height 6
checkbox input "true"
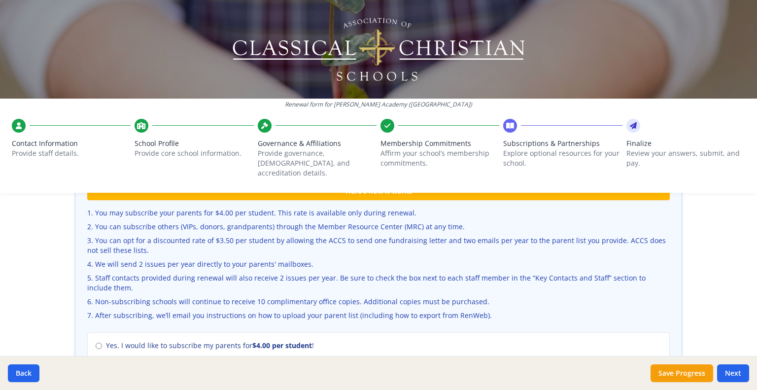
scroll to position [326, 0]
